Goal: Transaction & Acquisition: Purchase product/service

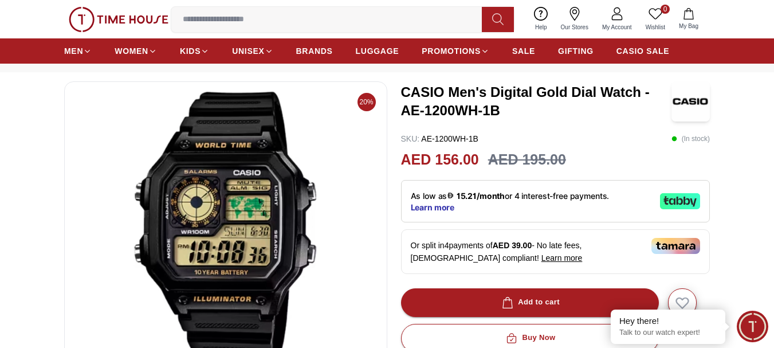
scroll to position [115, 0]
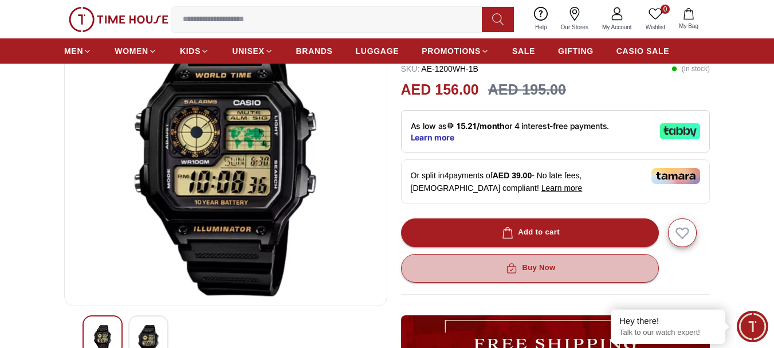
click at [568, 274] on button "Buy Now" at bounding box center [530, 268] width 258 height 29
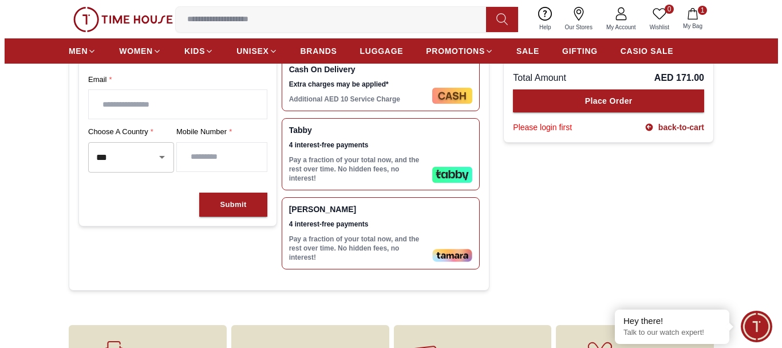
scroll to position [229, 0]
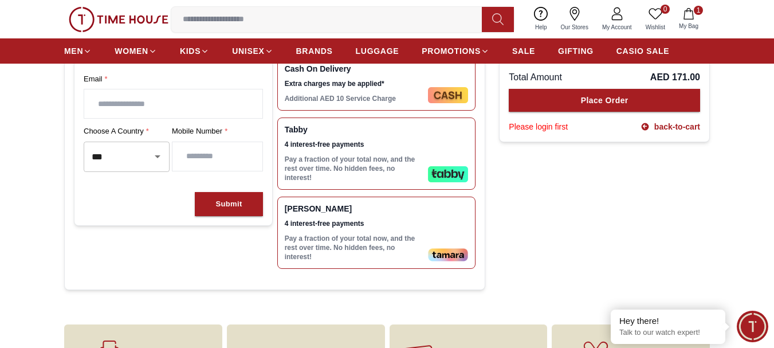
click at [684, 10] on icon "button" at bounding box center [688, 13] width 11 height 11
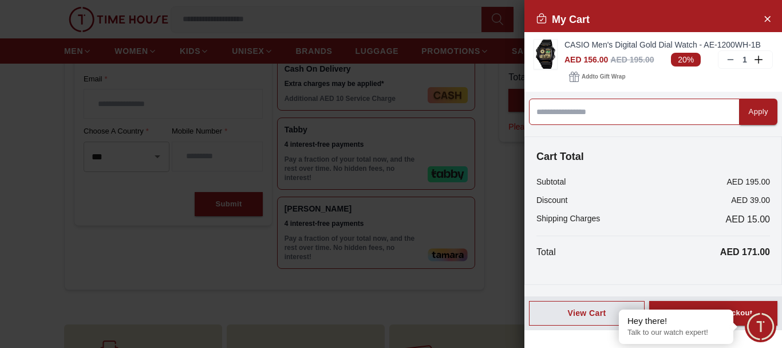
click at [538, 113] on input at bounding box center [634, 112] width 211 height 26
click at [534, 113] on input at bounding box center [634, 112] width 211 height 26
click at [686, 112] on input at bounding box center [634, 112] width 211 height 26
click at [489, 81] on div at bounding box center [391, 174] width 782 height 348
